Goal: Complete application form: Complete application form

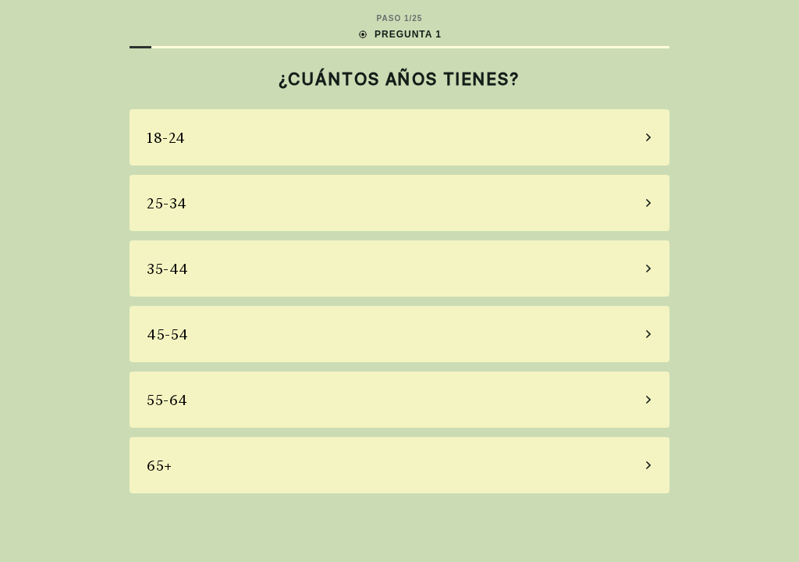
click at [239, 462] on div "65+" at bounding box center [400, 465] width 540 height 56
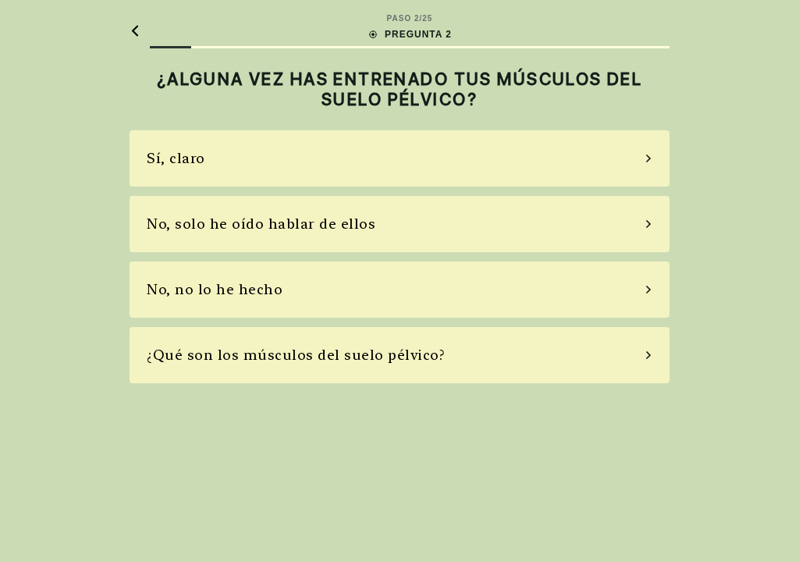
click at [276, 288] on div "No, no lo he hecho" at bounding box center [215, 289] width 136 height 21
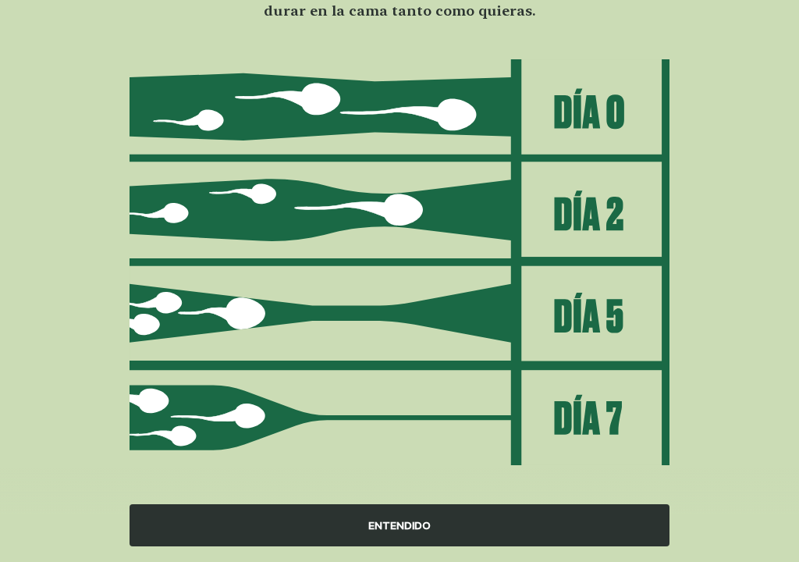
scroll to position [166, 0]
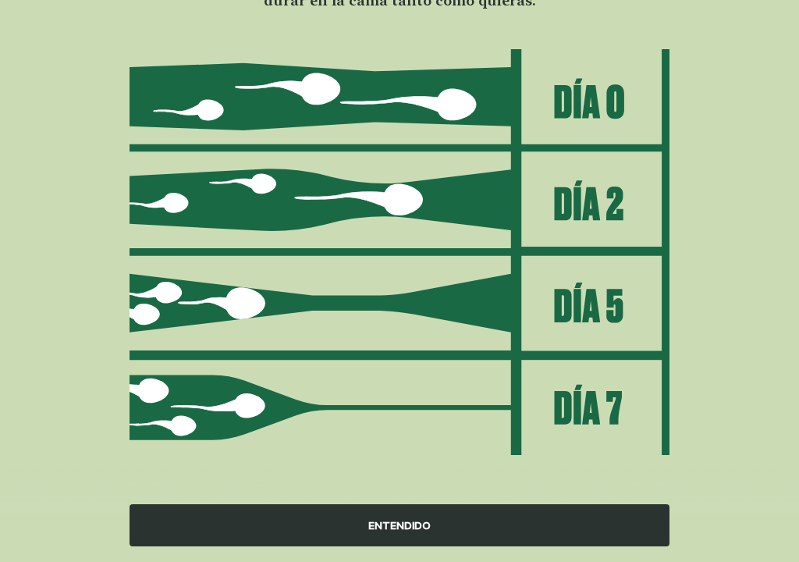
click at [400, 499] on div "ENTENDIDO" at bounding box center [400, 525] width 540 height 42
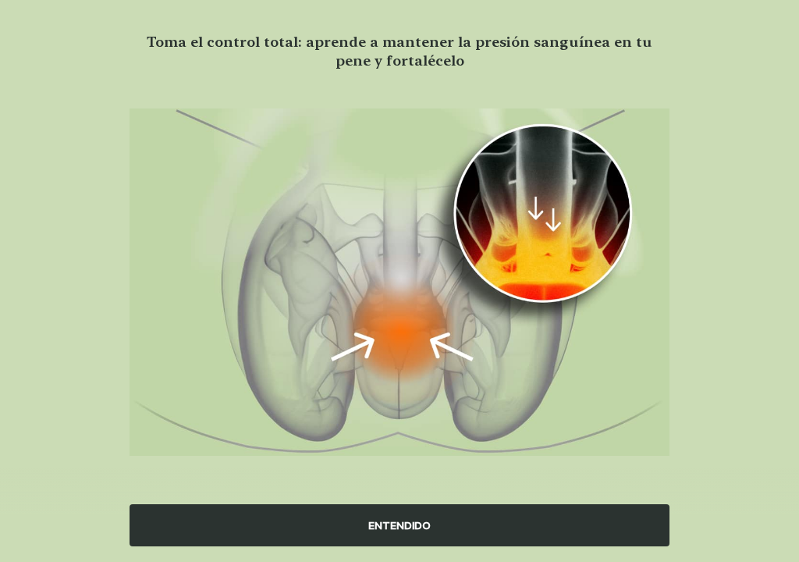
scroll to position [105, 0]
click at [396, 499] on div "ENTENDIDO" at bounding box center [400, 525] width 540 height 42
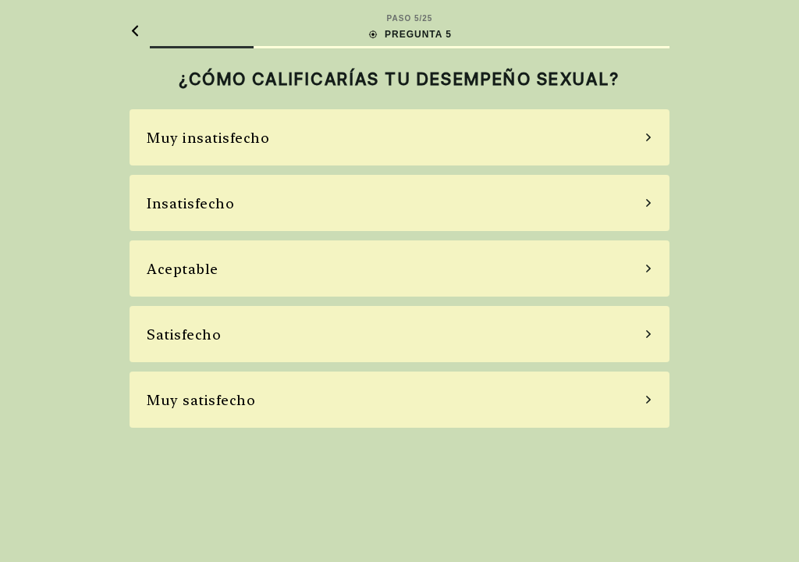
scroll to position [0, 0]
click at [124, 32] on main "PASO 5 / 25 PREGUNTA 5 ¿CÓMO CALIFICARÍAS TU DESEMPEÑO SEXUAL? Muy insatisfecho…" at bounding box center [399, 220] width 565 height 440
click at [130, 30] on icon at bounding box center [135, 31] width 11 height 12
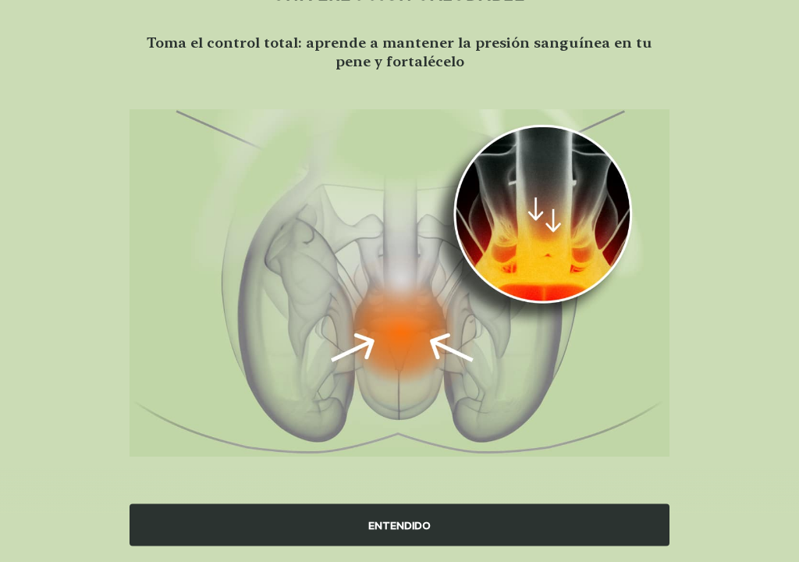
scroll to position [105, 0]
click at [398, 499] on div "ENTENDIDO" at bounding box center [400, 525] width 540 height 42
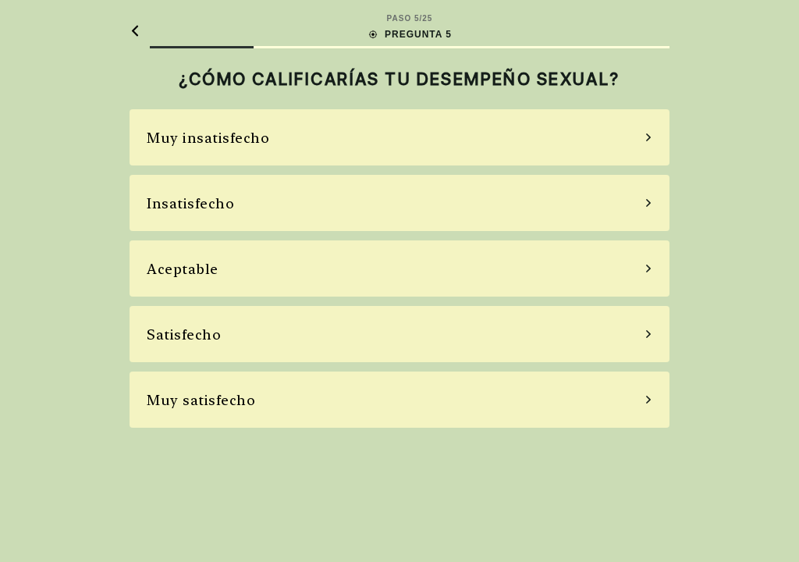
click at [282, 203] on div "Insatisfecho" at bounding box center [400, 203] width 540 height 56
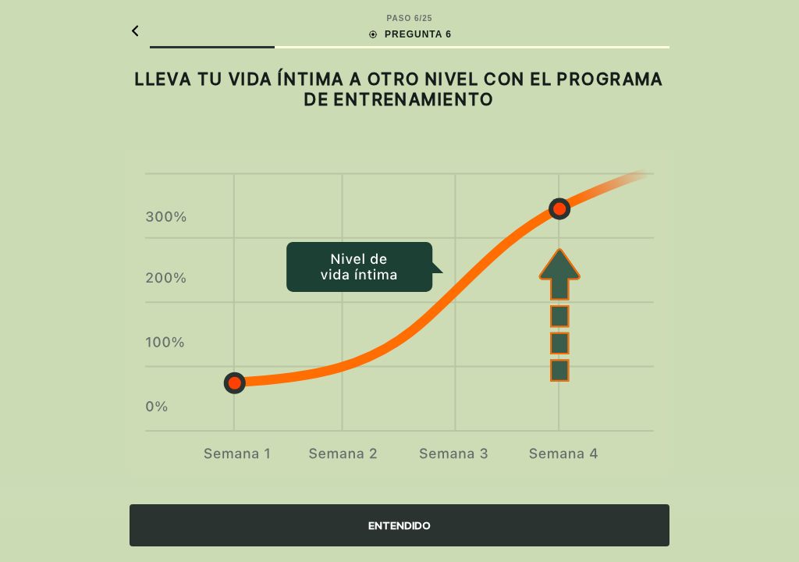
click at [392, 499] on div "ENTENDIDO" at bounding box center [400, 525] width 540 height 42
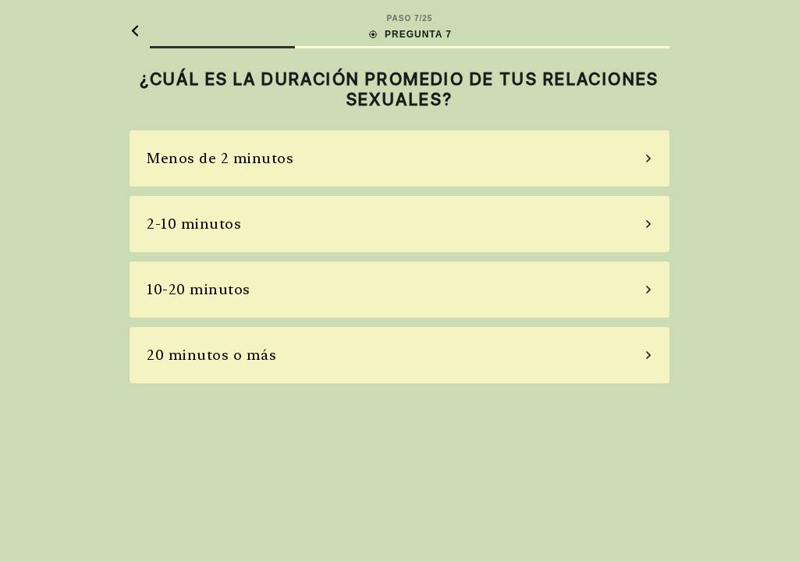
click at [278, 226] on div "2-10 minutos" at bounding box center [400, 224] width 540 height 56
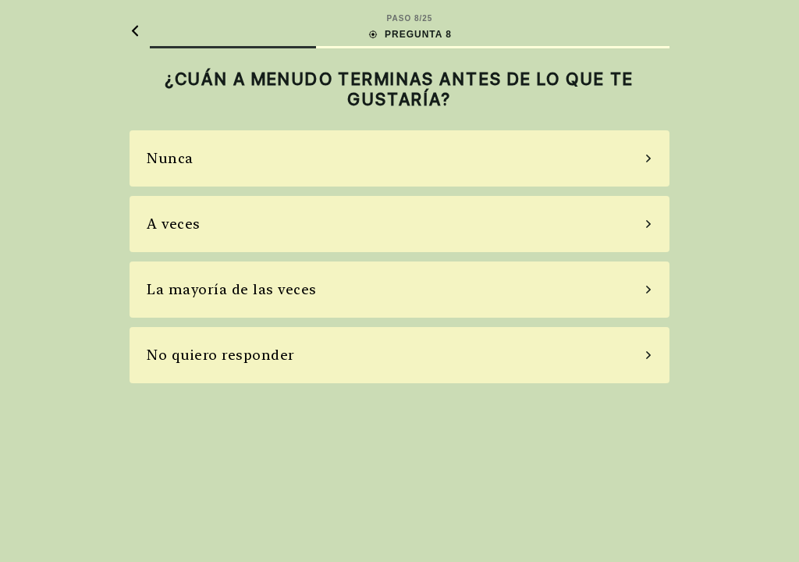
click at [370, 286] on div "La mayoría de las veces" at bounding box center [400, 289] width 540 height 56
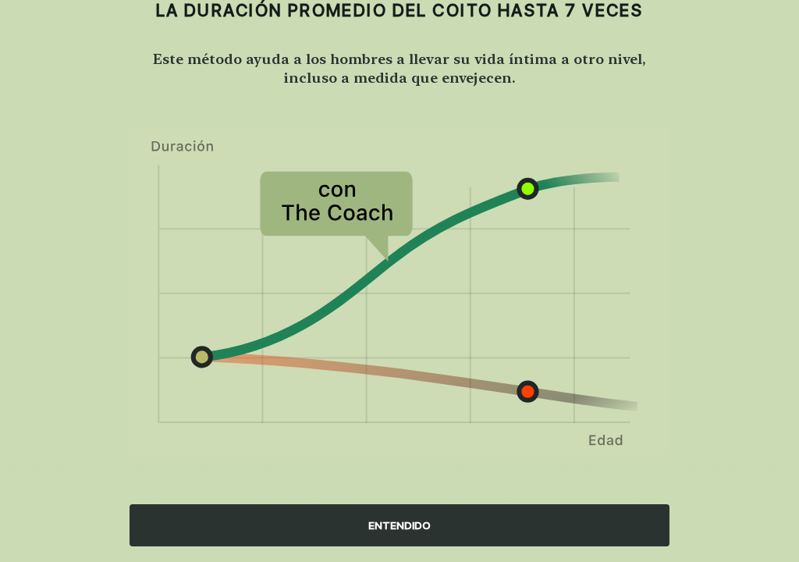
scroll to position [109, 0]
click at [389, 499] on div "ENTENDIDO" at bounding box center [400, 525] width 540 height 42
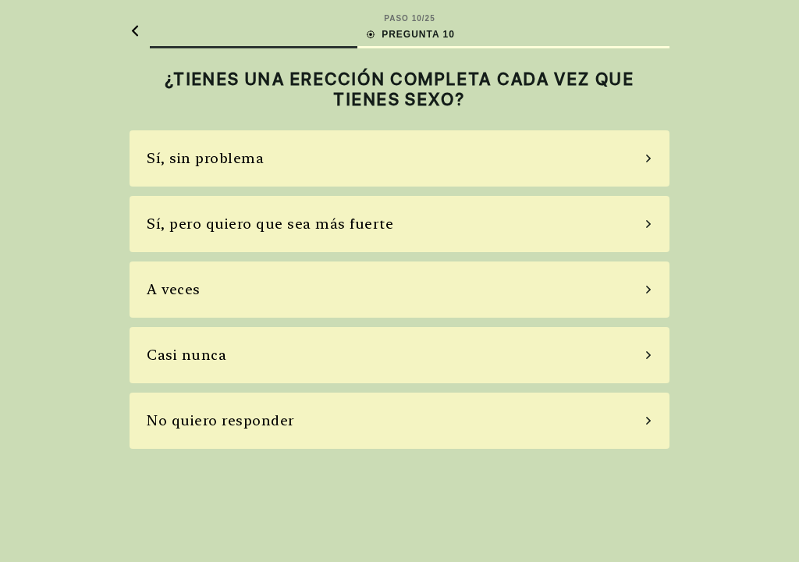
click at [276, 293] on div "A veces" at bounding box center [400, 289] width 540 height 56
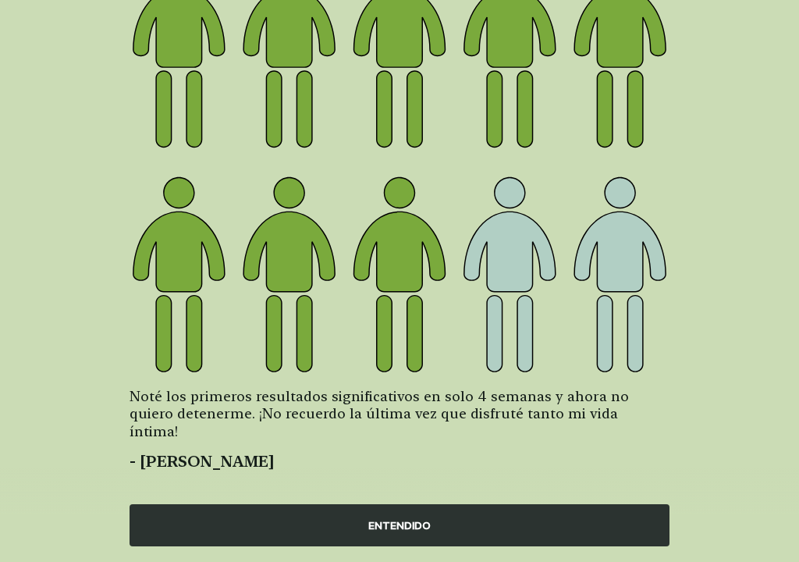
scroll to position [215, 0]
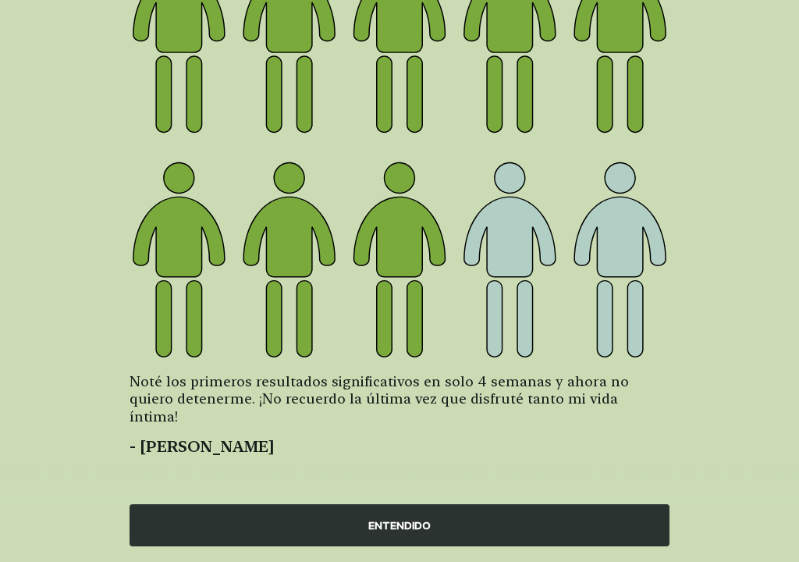
click at [391, 499] on div "ENTENDIDO" at bounding box center [400, 525] width 540 height 42
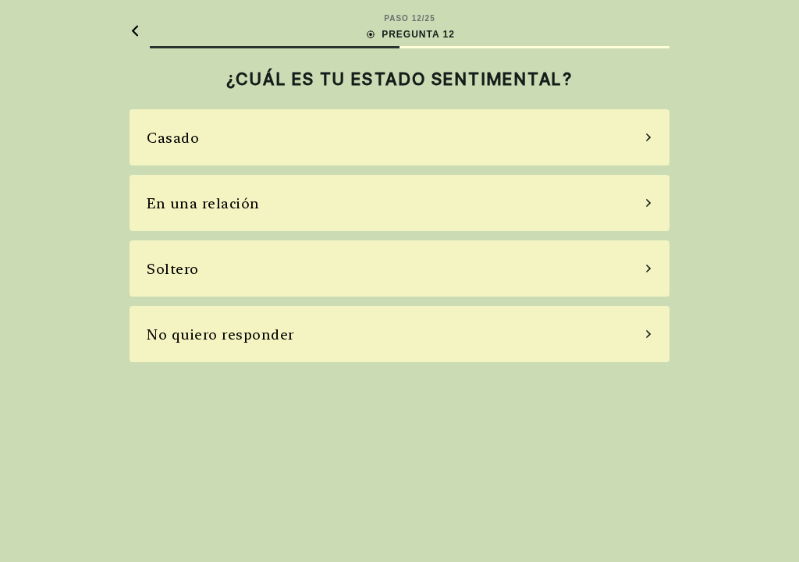
click at [276, 131] on div "Casado" at bounding box center [400, 137] width 540 height 56
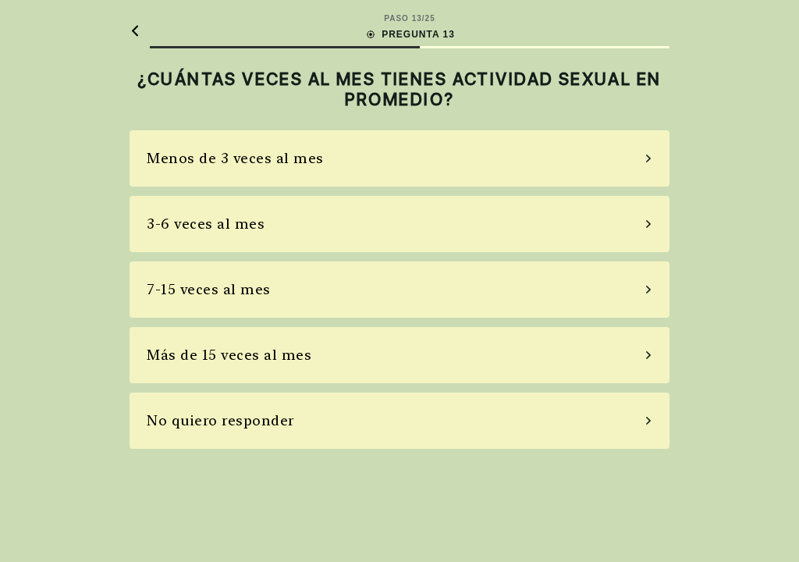
click at [339, 406] on div "No quiero responder" at bounding box center [400, 420] width 540 height 56
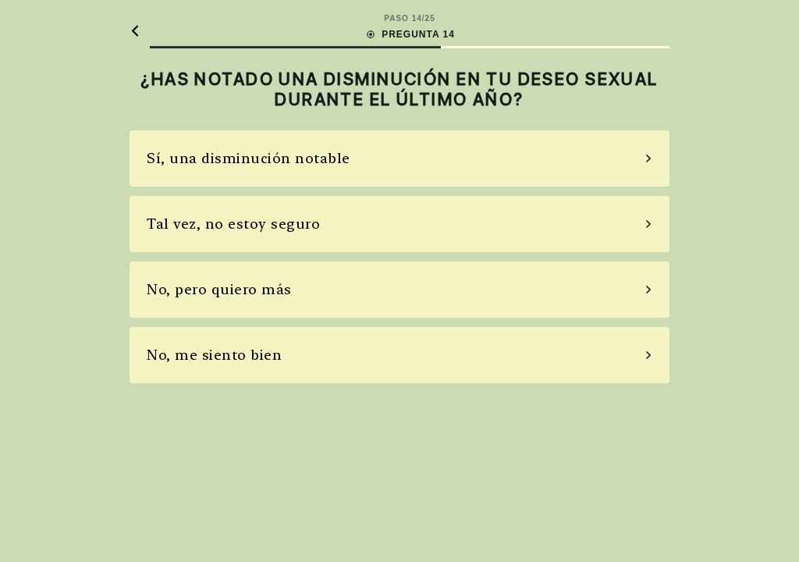
click at [277, 147] on div "Sí, una disminución notable" at bounding box center [249, 157] width 204 height 21
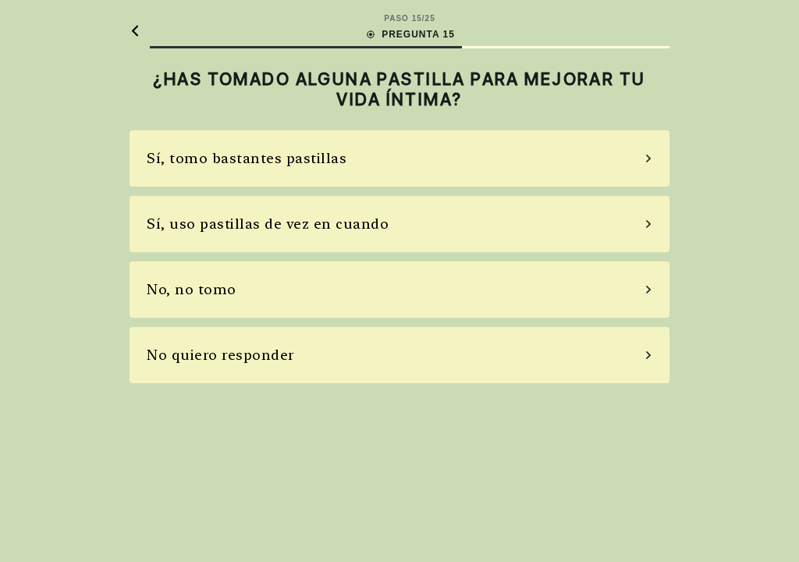
click at [200, 286] on div "No, no tomo" at bounding box center [192, 289] width 90 height 21
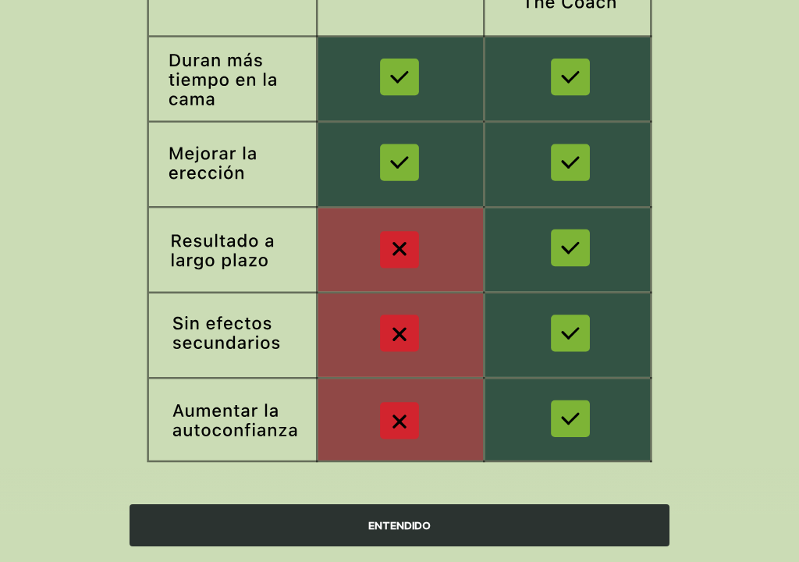
scroll to position [266, 0]
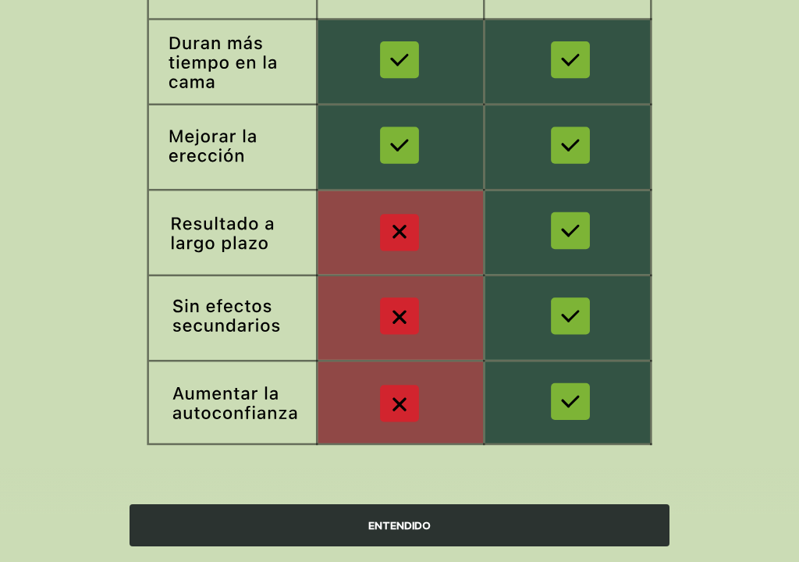
click at [366, 499] on div "ENTENDIDO" at bounding box center [400, 525] width 540 height 42
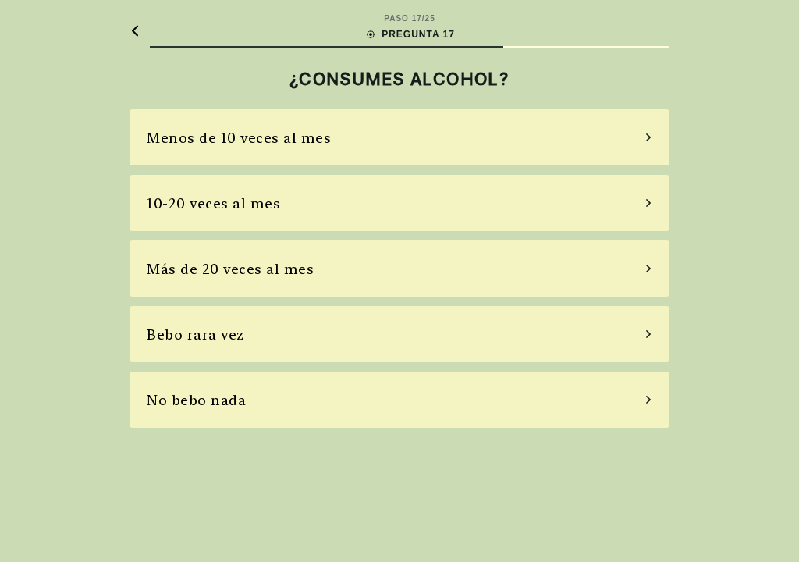
scroll to position [0, 0]
click at [282, 412] on div "No bebo nada" at bounding box center [400, 399] width 540 height 56
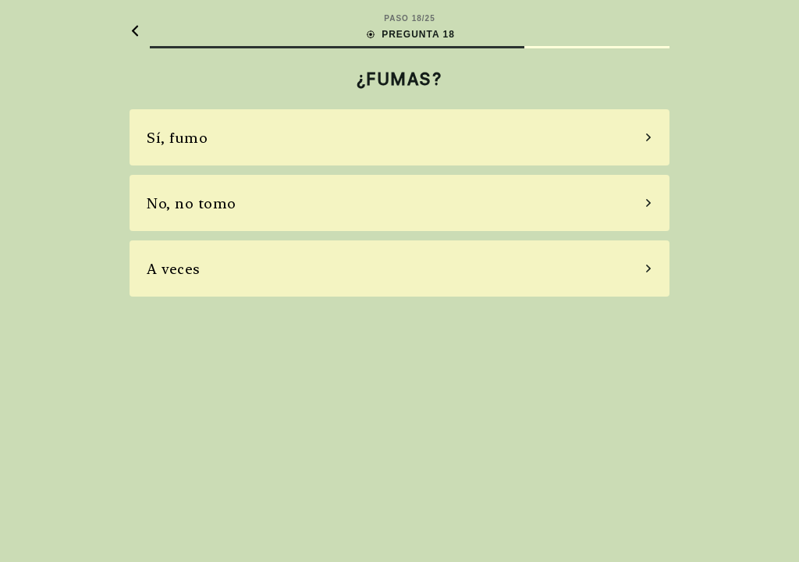
click at [278, 200] on div "No, no tomo" at bounding box center [400, 203] width 540 height 56
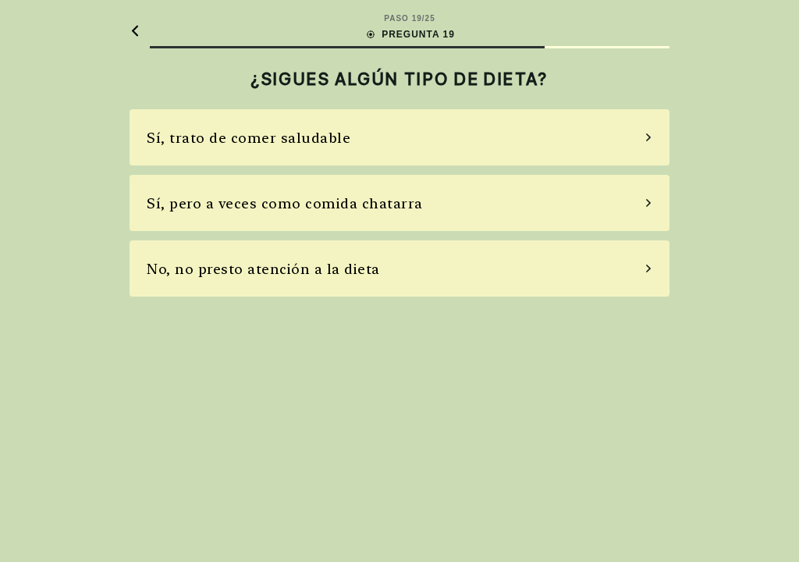
click at [410, 260] on div "No, no presto atención a la dieta" at bounding box center [400, 268] width 540 height 56
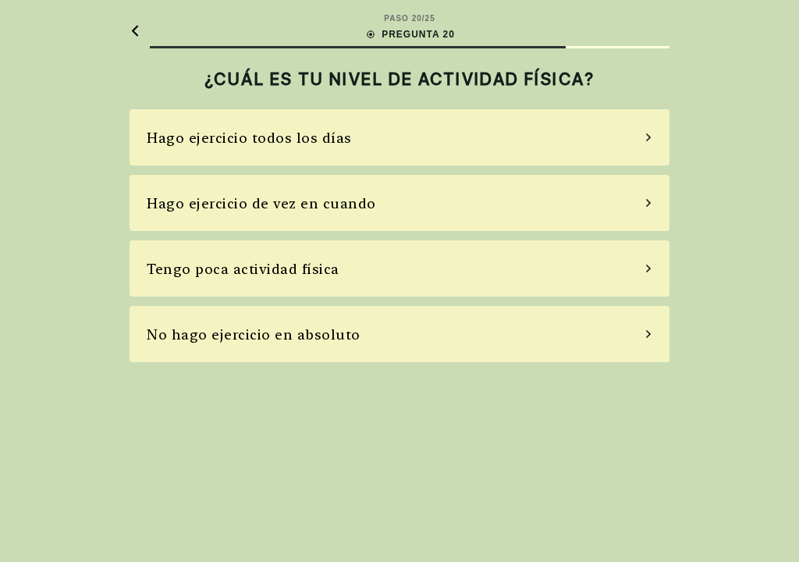
click at [385, 329] on div "No hago ejercicio en absoluto" at bounding box center [400, 334] width 540 height 56
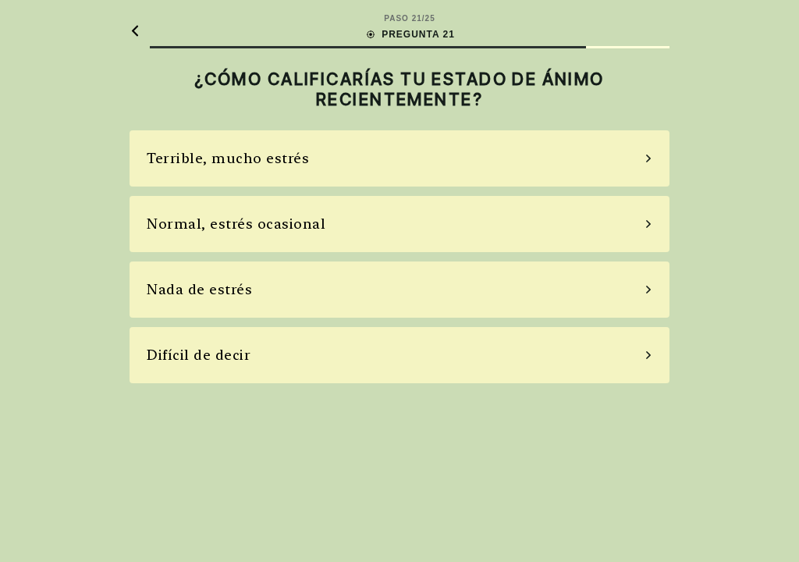
click at [329, 346] on div "Difícil de decir" at bounding box center [400, 355] width 540 height 56
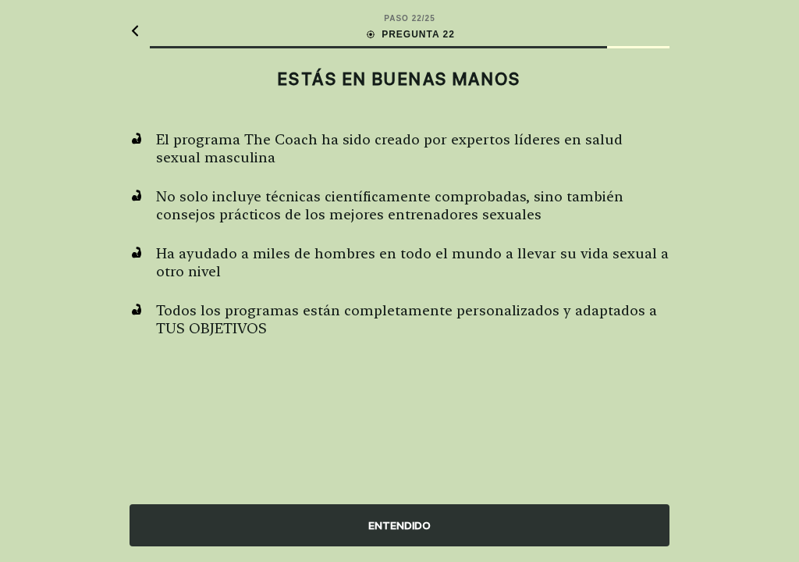
click at [391, 499] on div "ENTENDIDO" at bounding box center [400, 525] width 540 height 42
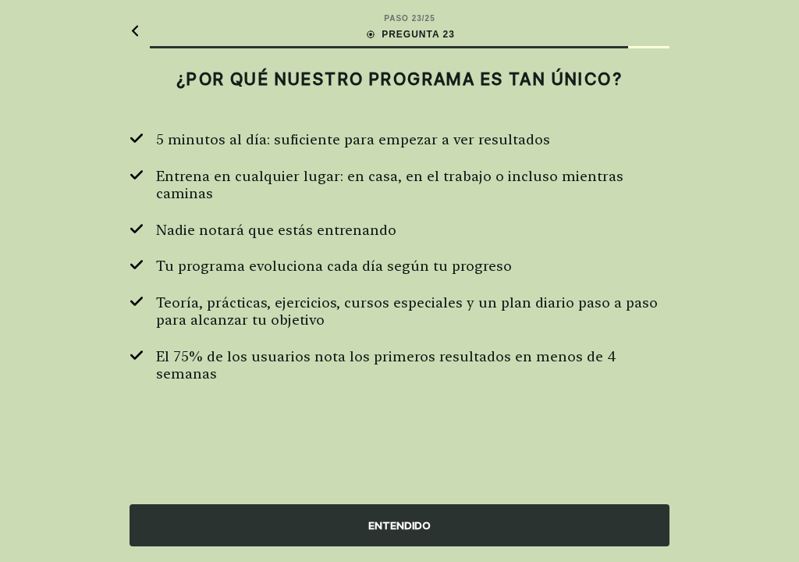
click at [395, 499] on div "ENTENDIDO" at bounding box center [400, 525] width 540 height 42
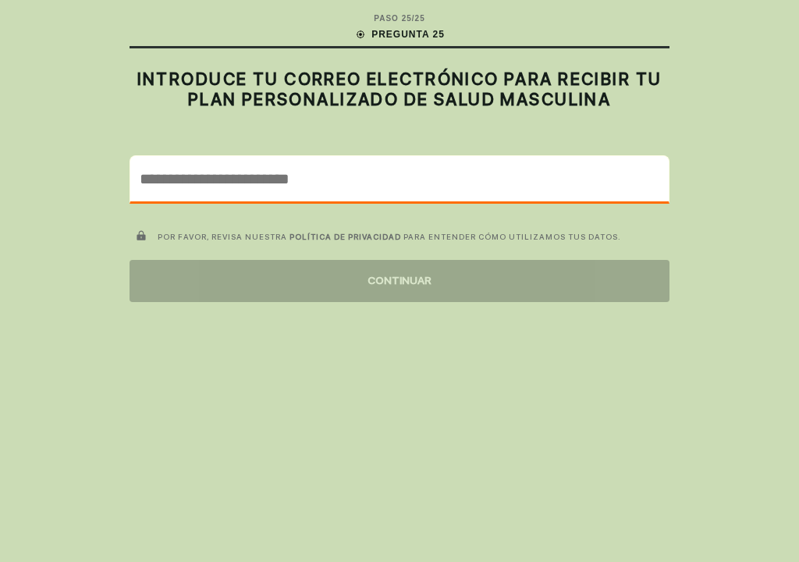
click at [320, 183] on input "email" at bounding box center [399, 178] width 538 height 45
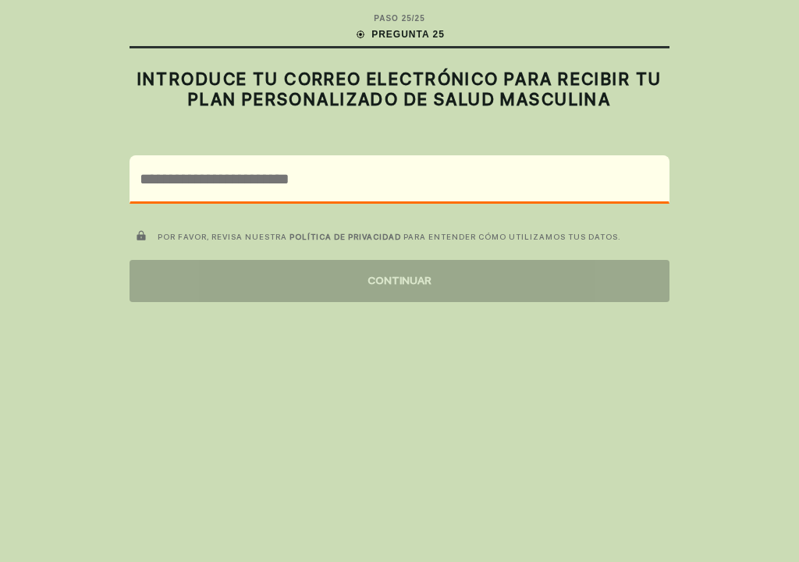
type input "**********"
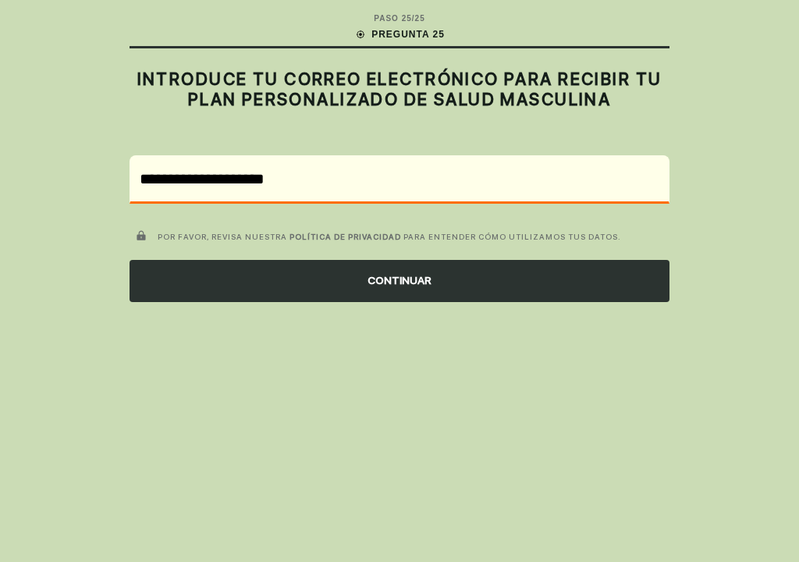
click at [396, 282] on div "CONTINUAR" at bounding box center [400, 281] width 540 height 42
